Goal: Check status: Check status

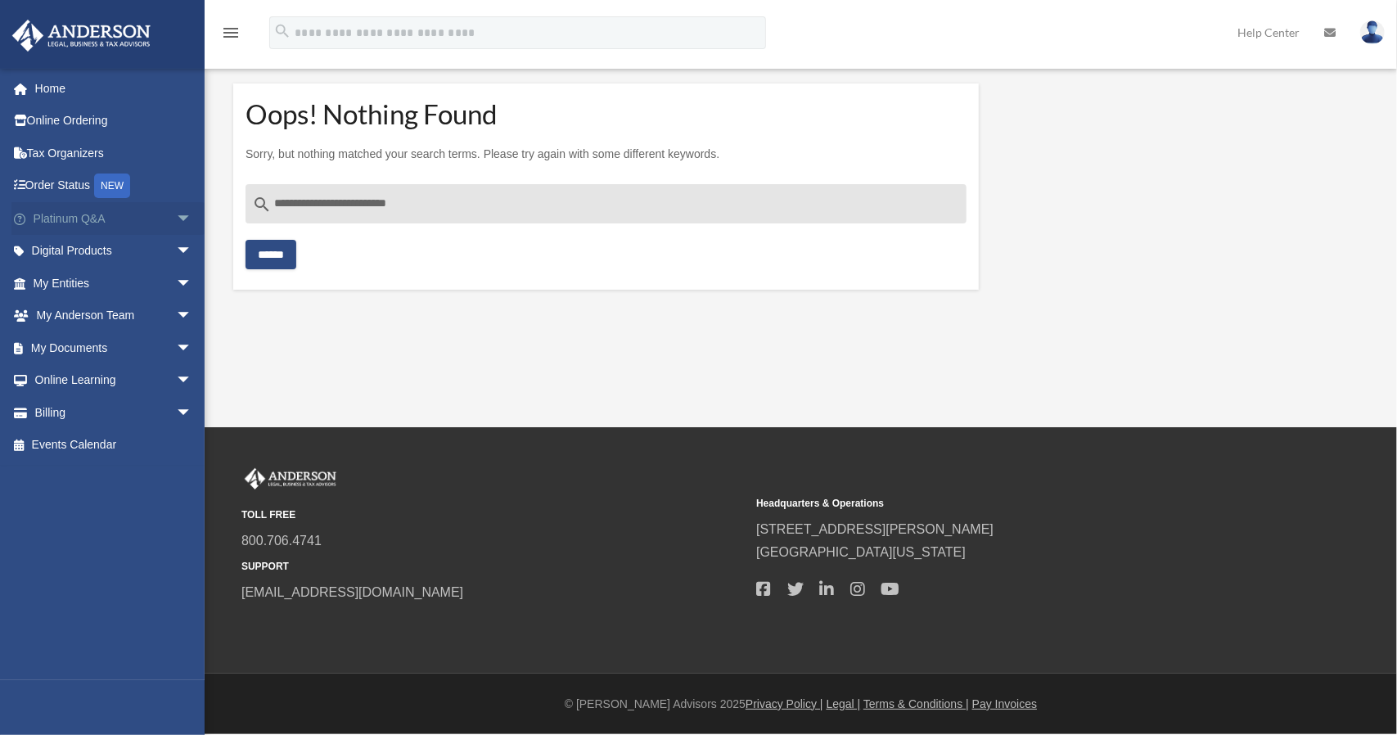
drag, startPoint x: 417, startPoint y: 197, endPoint x: 151, endPoint y: 231, distance: 268.0
click at [151, 231] on div "[PERSON_NAME][EMAIL_ADDRESS][DOMAIN_NAME] Sign Out [PERSON_NAME][EMAIL_ADDRESS]…" at bounding box center [698, 183] width 1397 height 254
type input "**********"
click at [245, 240] on input "******" at bounding box center [270, 254] width 51 height 29
click at [285, 256] on input "******" at bounding box center [270, 254] width 51 height 29
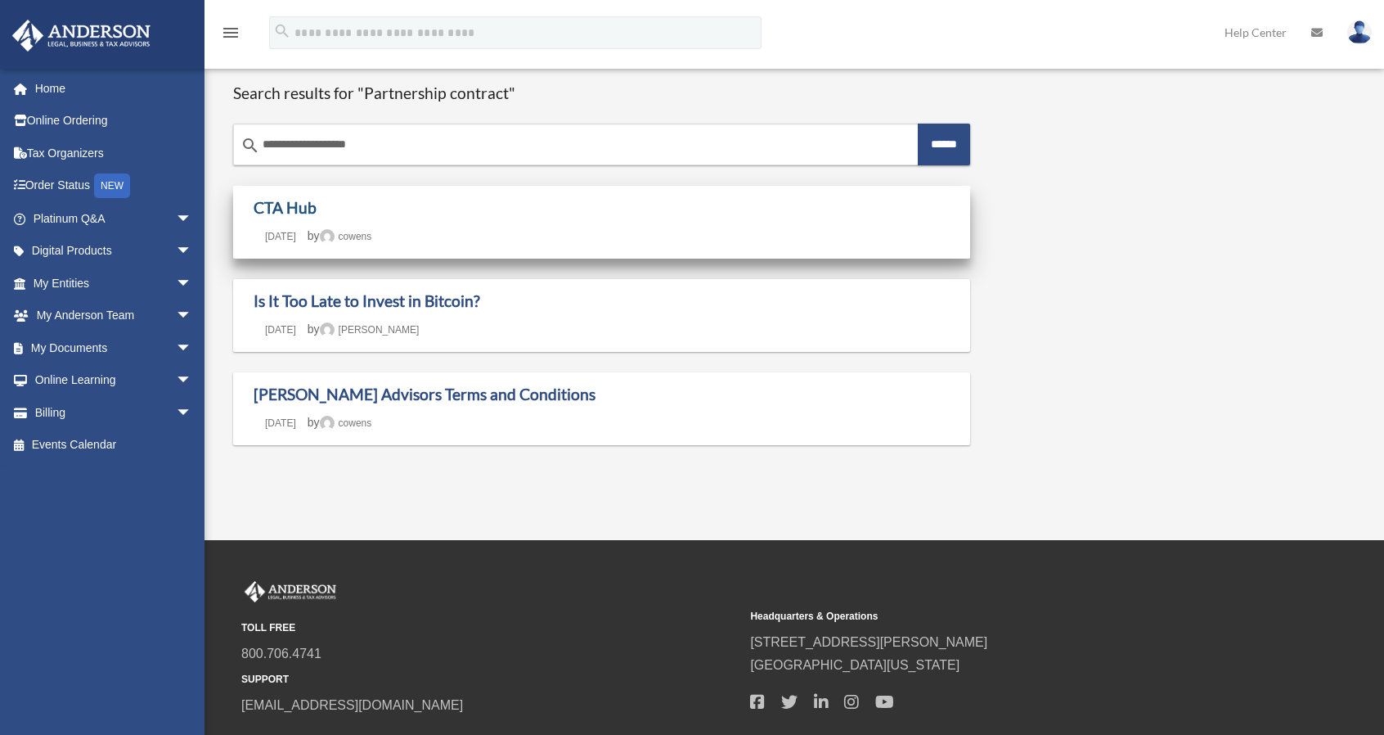
click at [303, 204] on link "CTA Hub" at bounding box center [285, 207] width 63 height 19
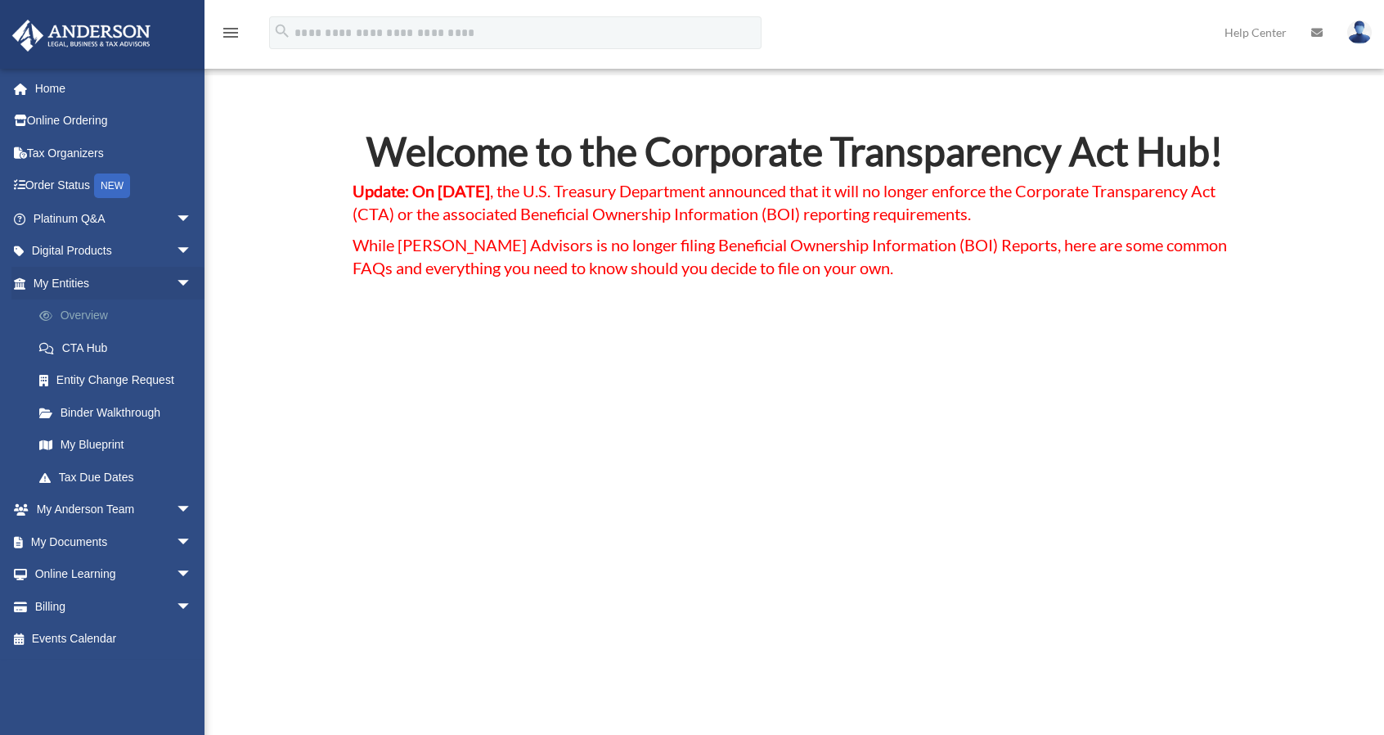
click at [90, 312] on link "Overview" at bounding box center [120, 315] width 194 height 33
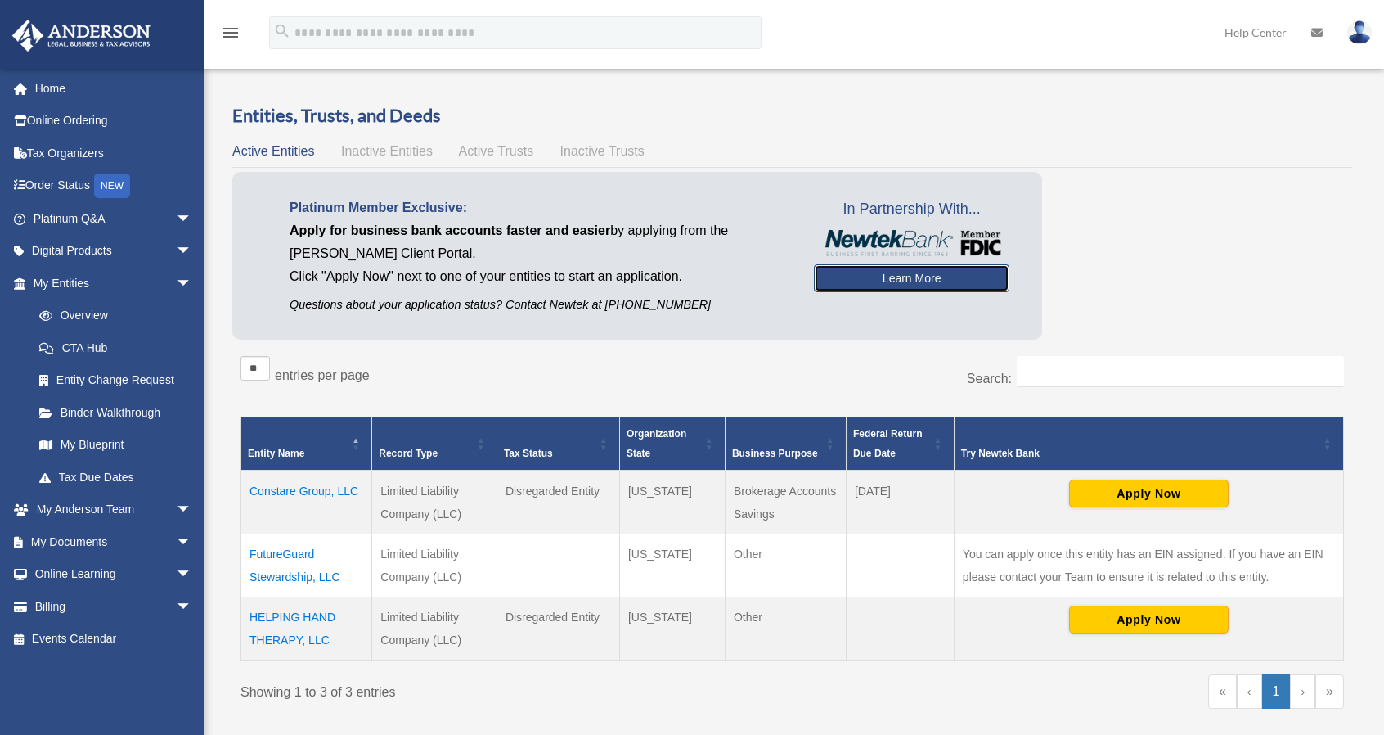
click at [905, 276] on link "Learn More" at bounding box center [912, 278] width 196 height 28
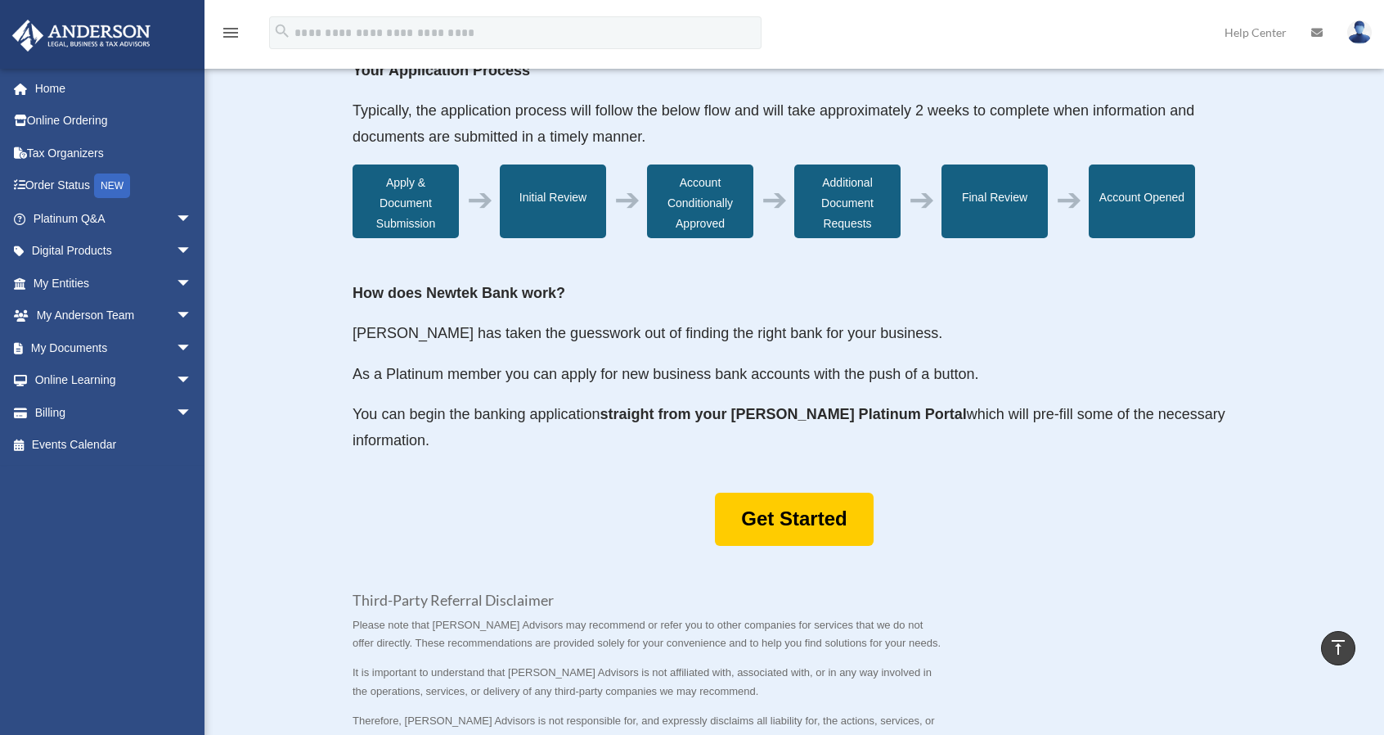
scroll to position [491, 0]
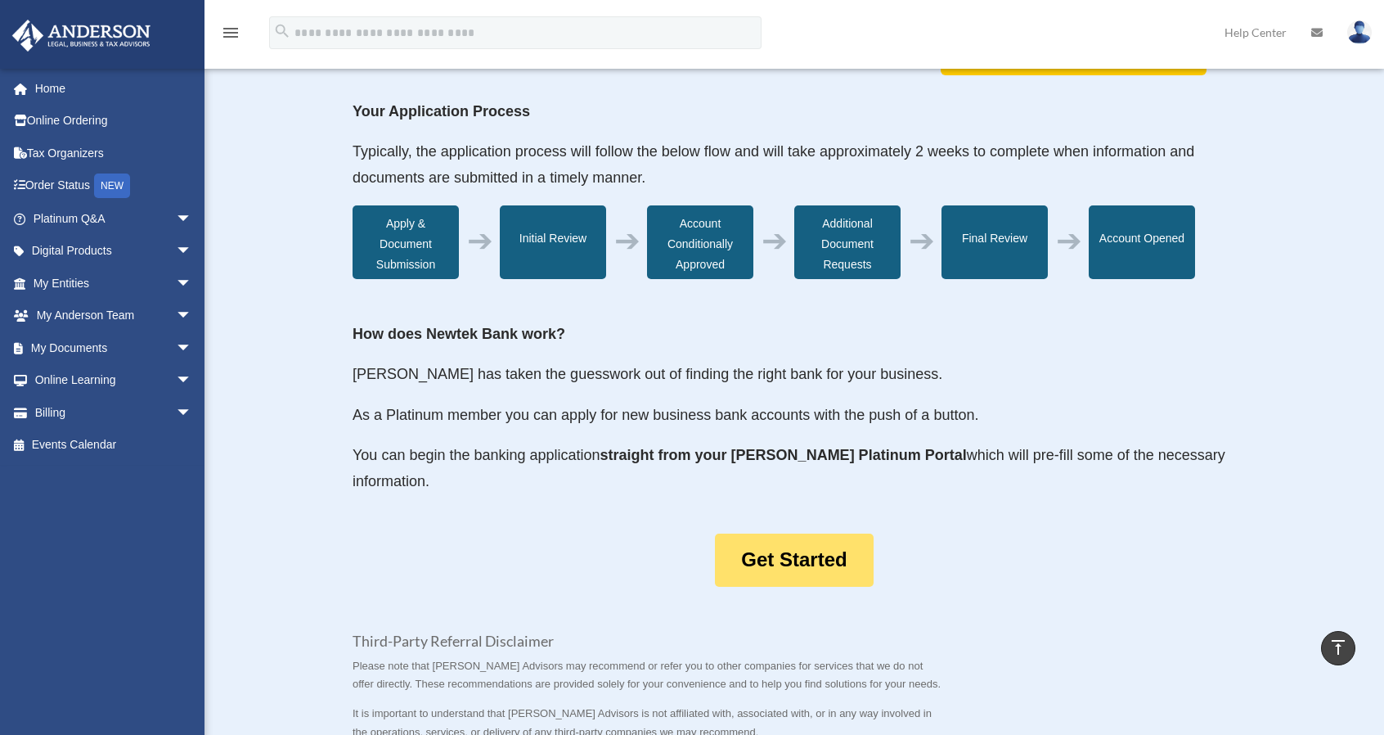
click at [789, 560] on link "Get Started" at bounding box center [794, 559] width 158 height 53
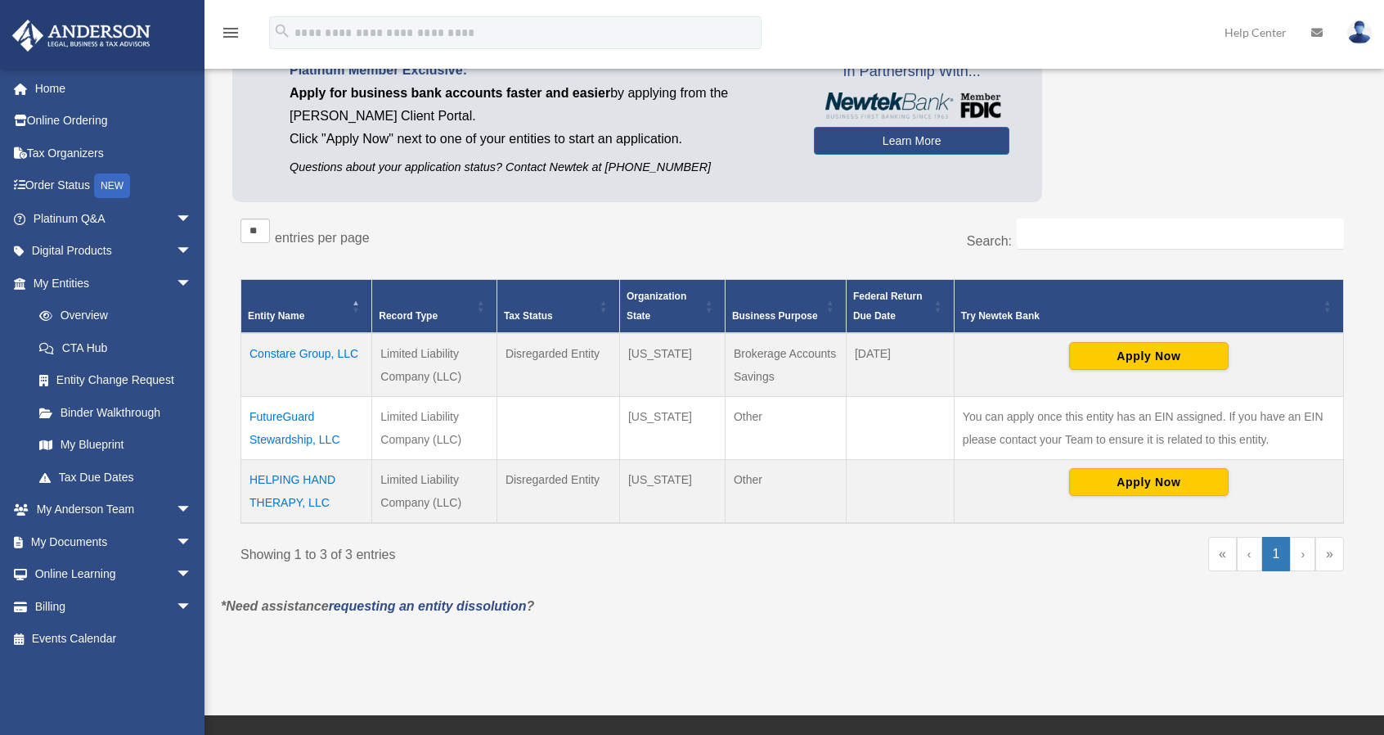
scroll to position [164, 0]
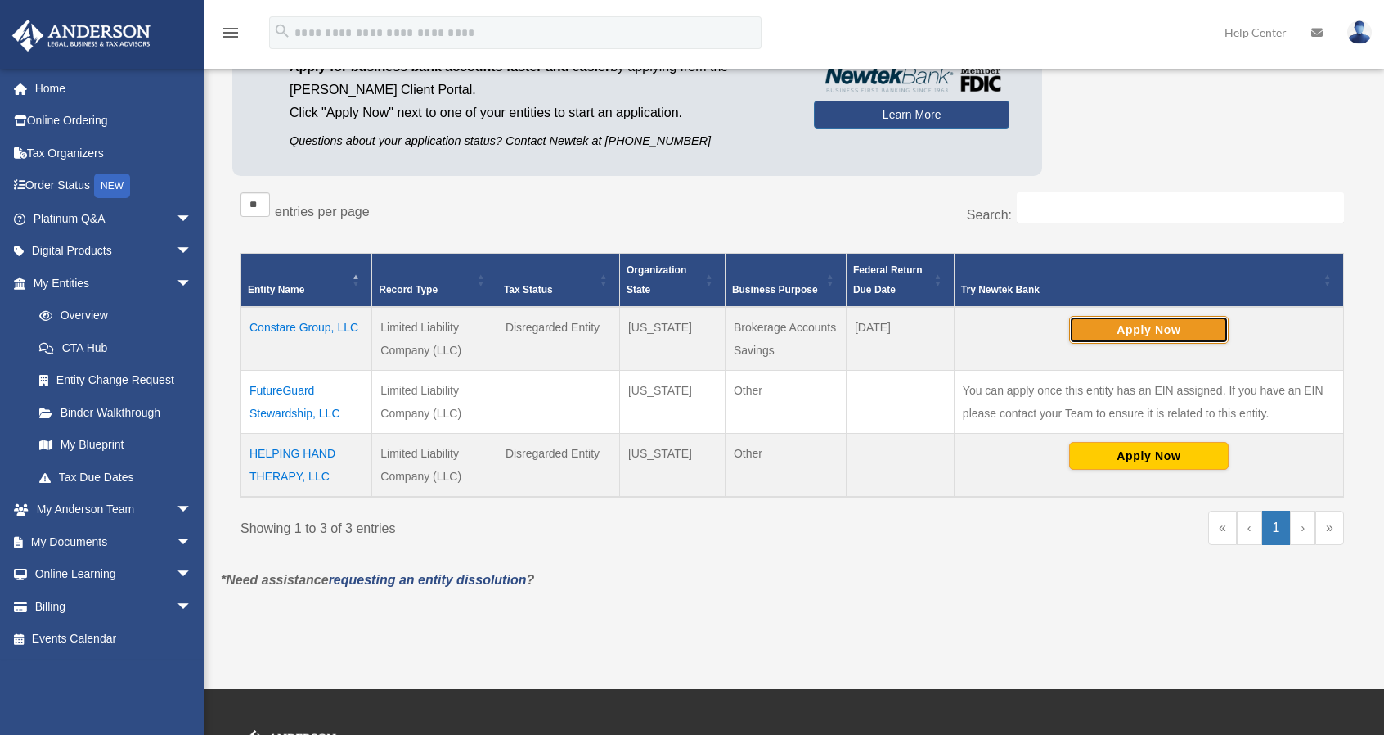
click at [1146, 327] on button "Apply Now" at bounding box center [1149, 330] width 160 height 28
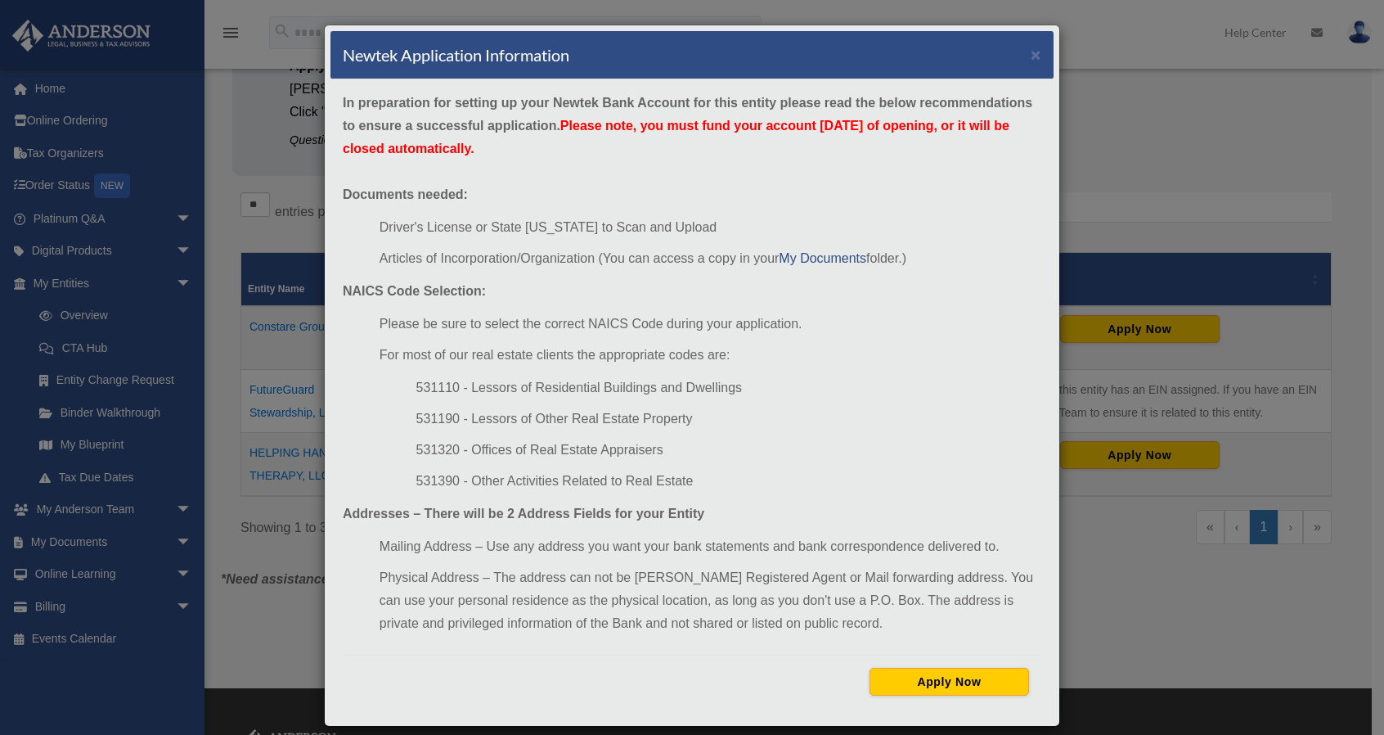
scroll to position [15, 0]
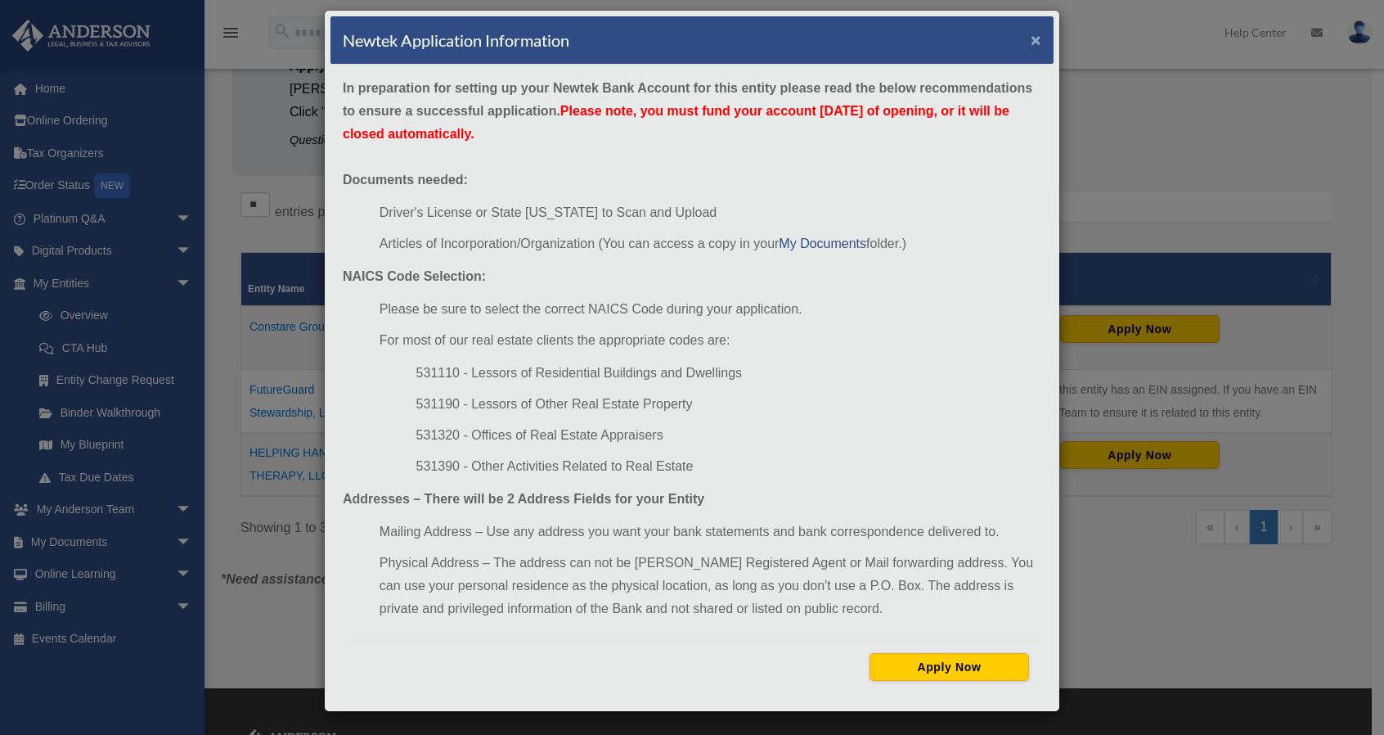
click at [1031, 43] on button "×" at bounding box center [1036, 39] width 11 height 17
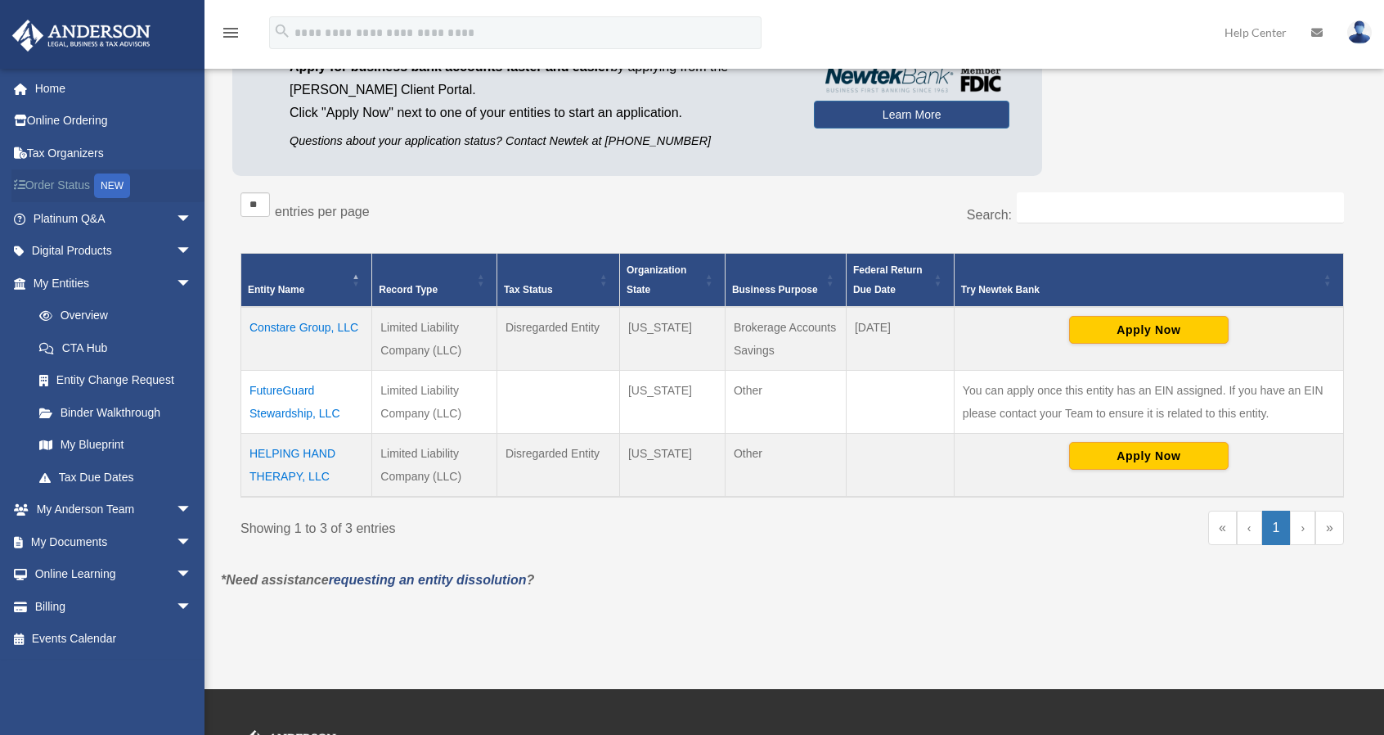
click at [78, 186] on link "Order Status NEW" at bounding box center [113, 186] width 205 height 34
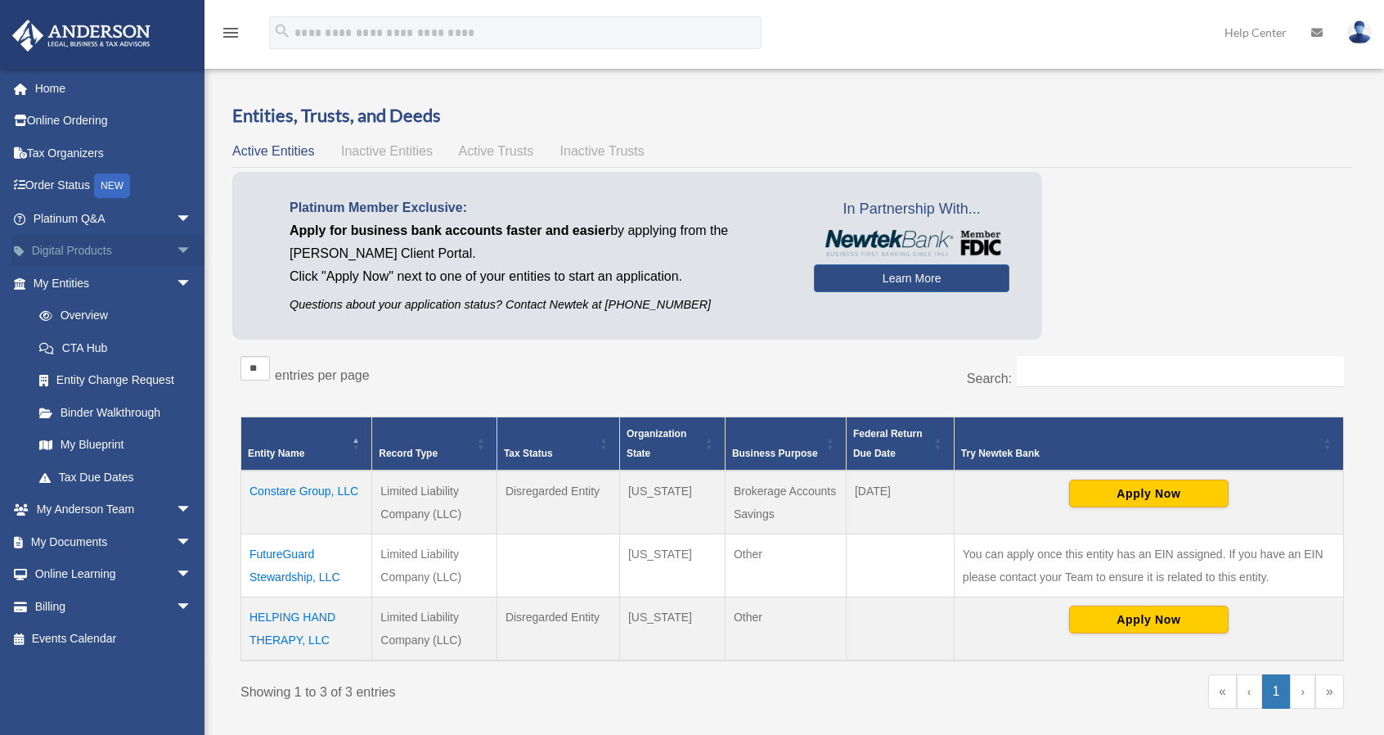
scroll to position [164, 0]
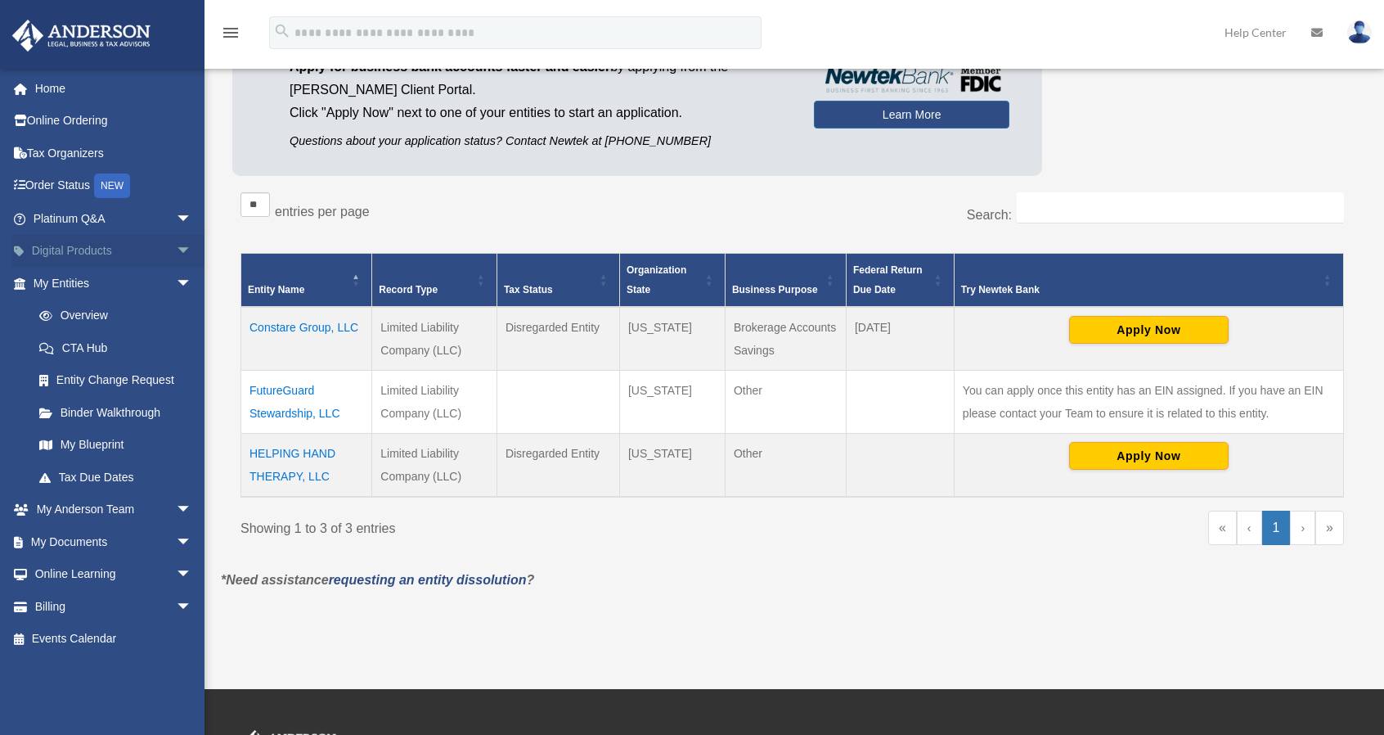
click at [176, 247] on span "arrow_drop_down" at bounding box center [192, 252] width 33 height 34
